Goal: Task Accomplishment & Management: Use online tool/utility

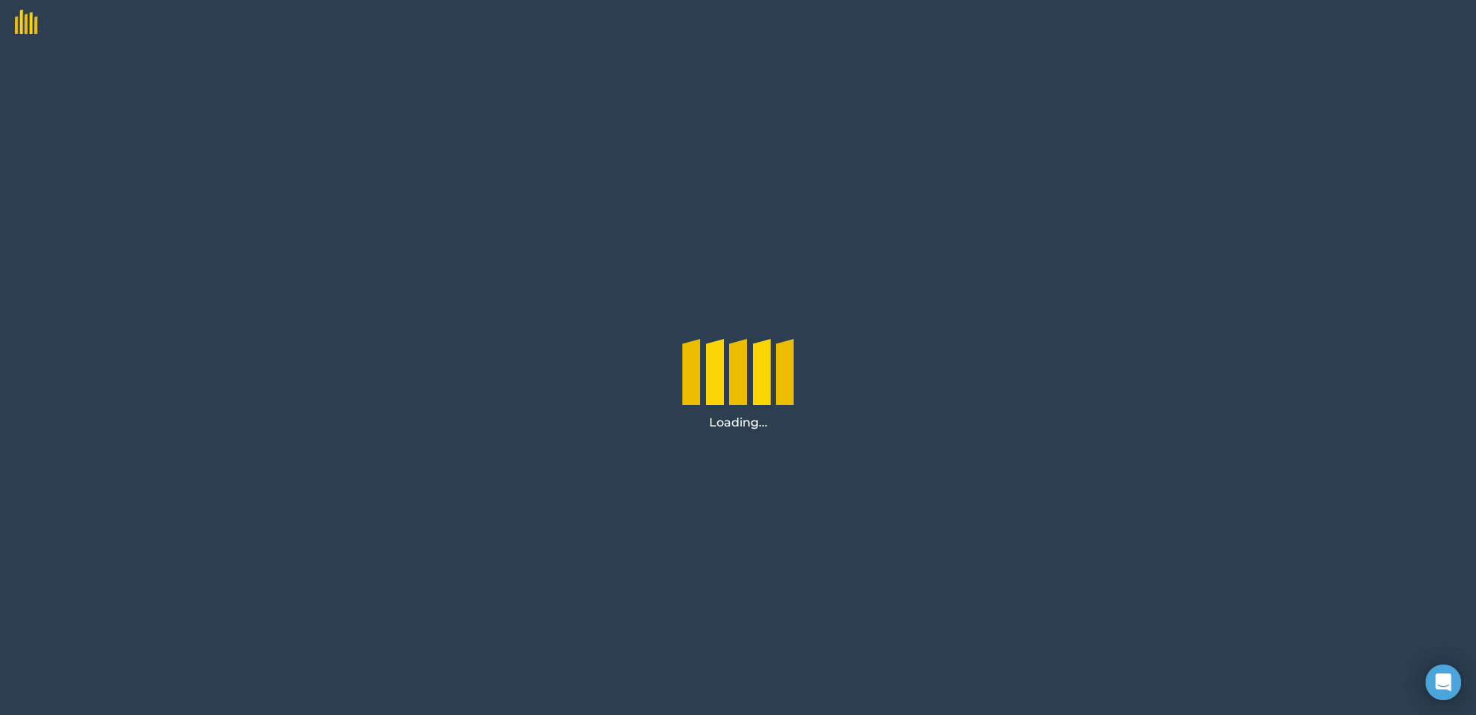
click at [1305, 200] on div "Loading..." at bounding box center [738, 380] width 1476 height 671
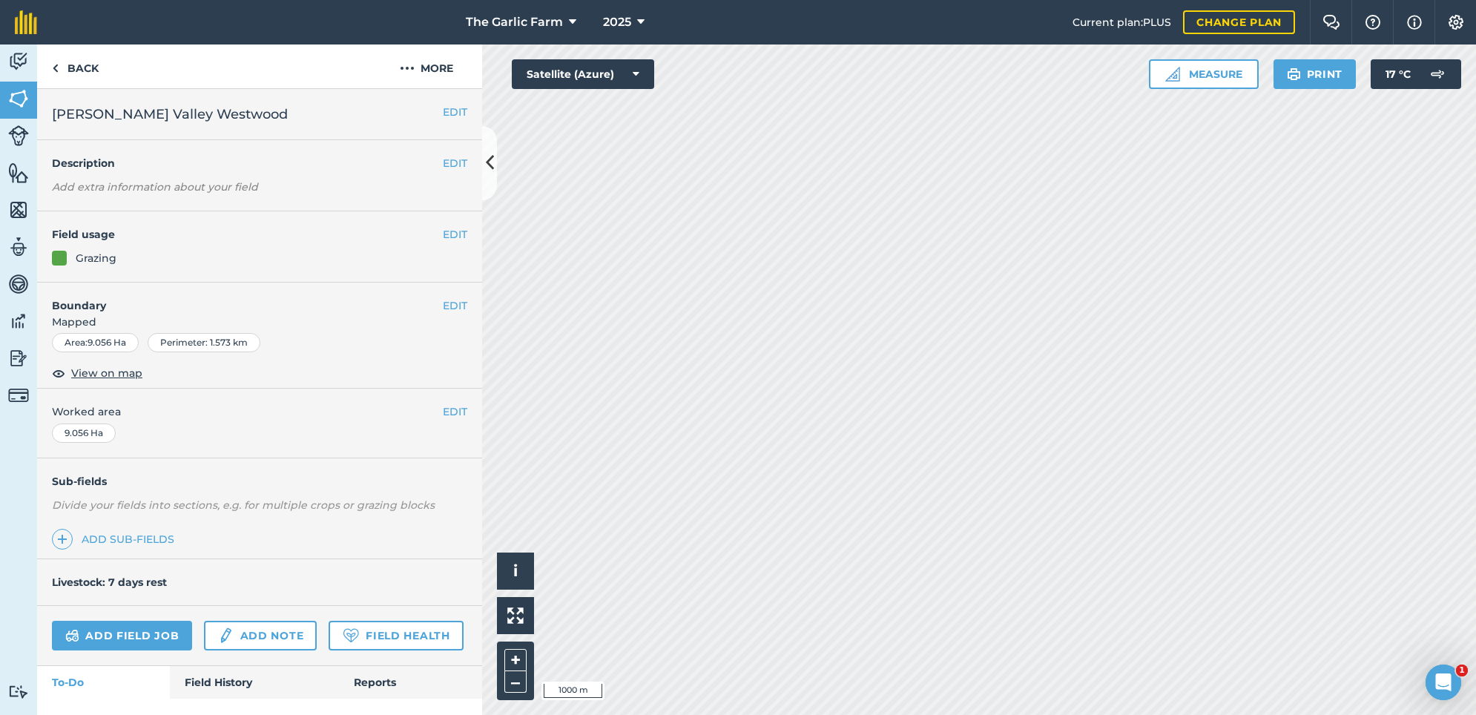
click at [33, 131] on link "Livestock" at bounding box center [18, 137] width 37 height 37
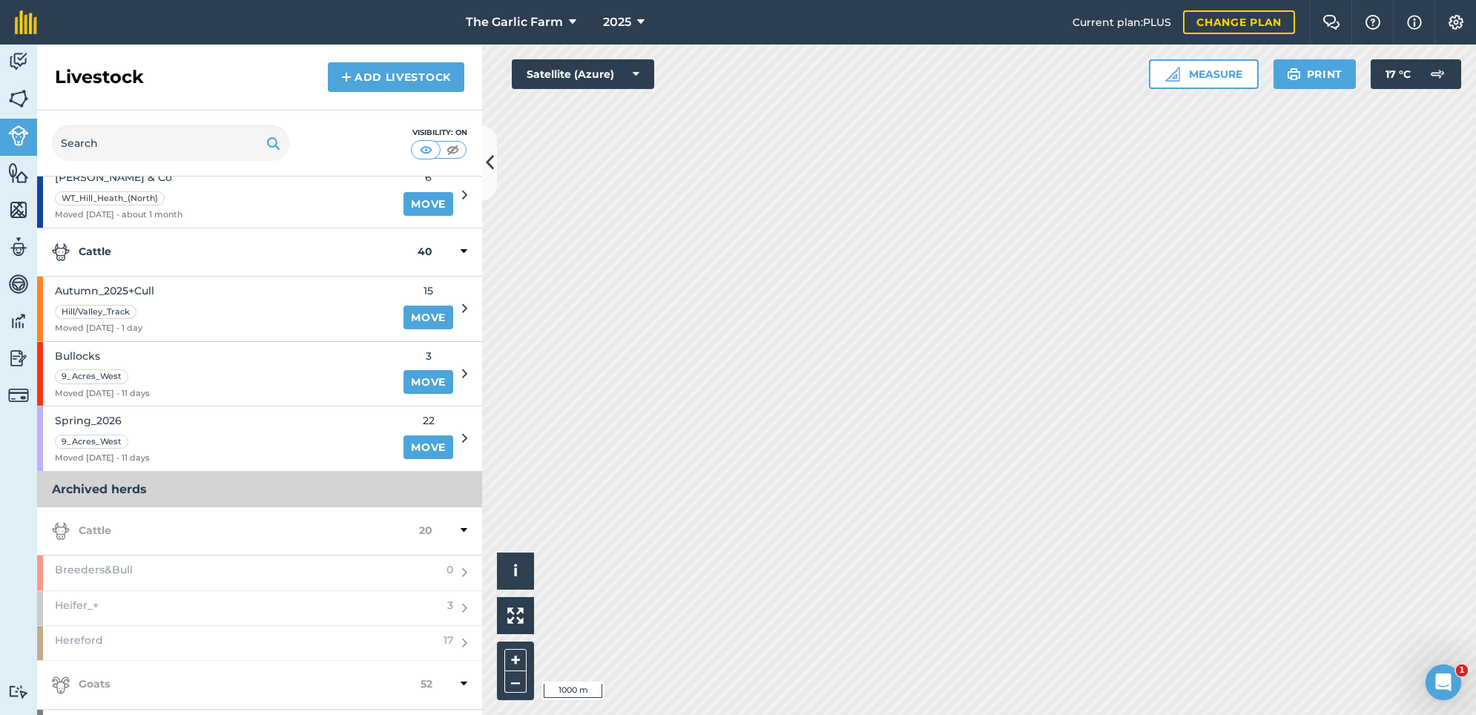
scroll to position [238, 0]
click at [426, 315] on link "Move" at bounding box center [429, 317] width 50 height 24
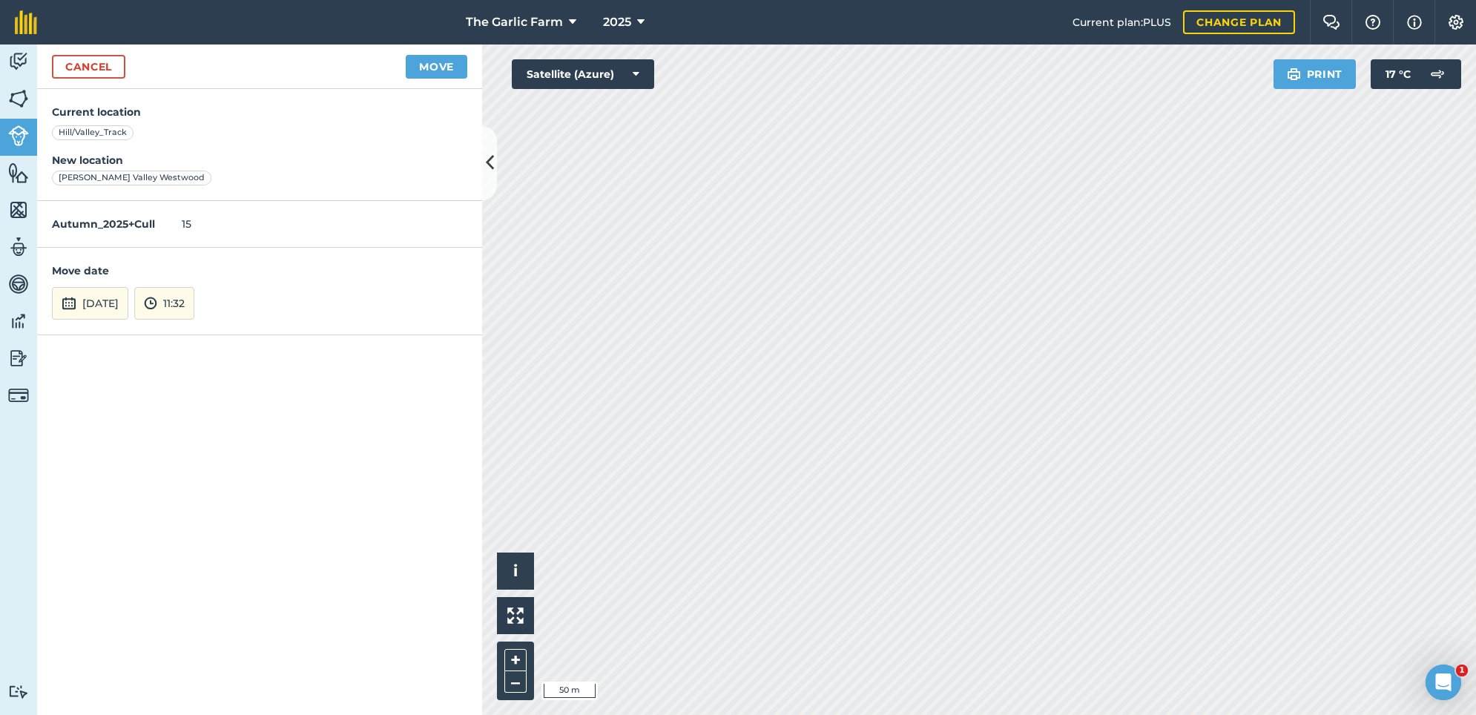
click at [191, 302] on button "11:32" at bounding box center [164, 303] width 60 height 33
click at [200, 263] on button "09:00" at bounding box center [170, 272] width 70 height 24
click at [442, 59] on button "Move" at bounding box center [437, 67] width 62 height 24
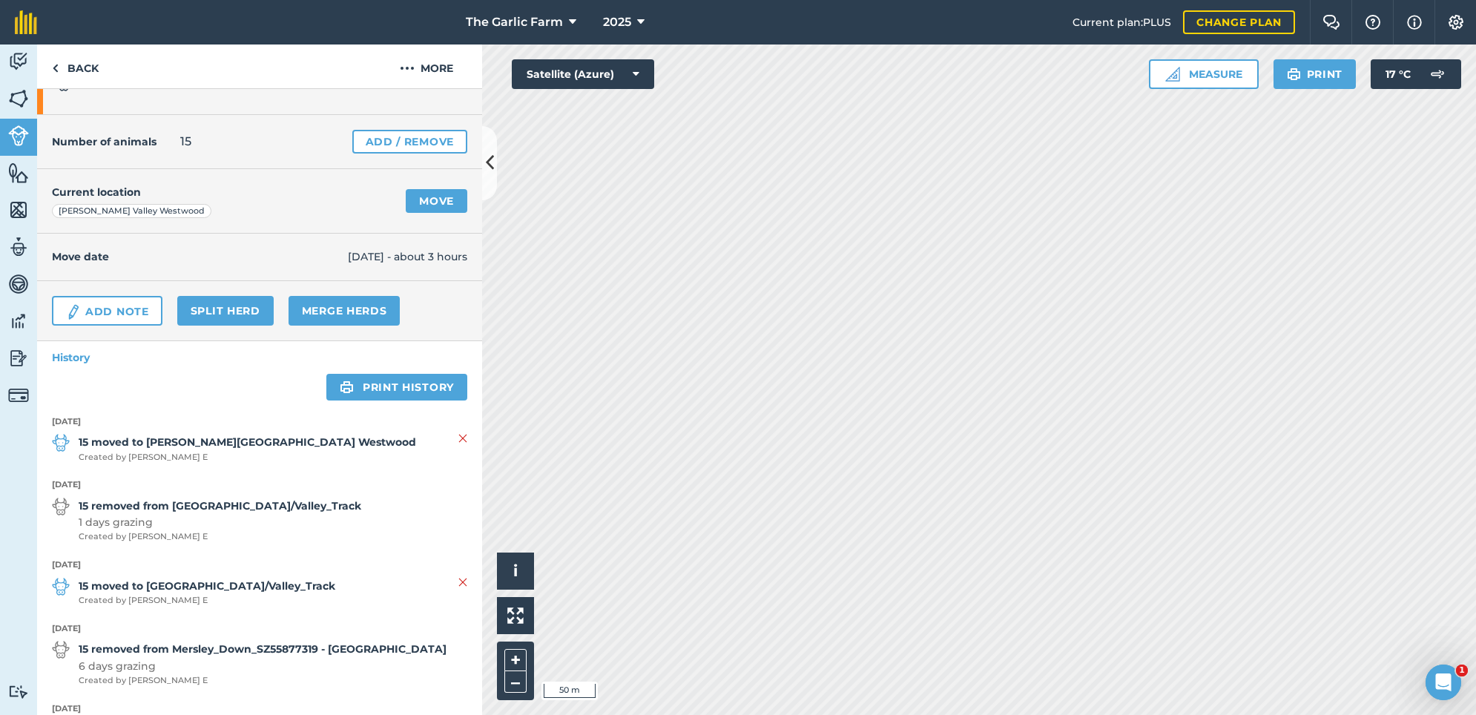
scroll to position [42, 0]
